Goal: Task Accomplishment & Management: Manage account settings

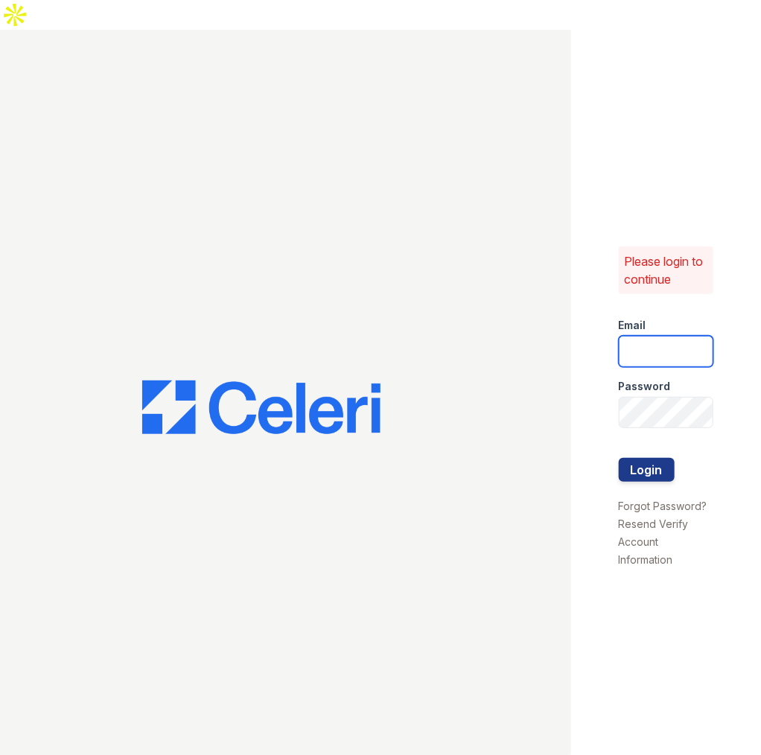
click at [676, 336] on input "email" at bounding box center [666, 351] width 95 height 31
type input "[EMAIL_ADDRESS][DOMAIN_NAME]"
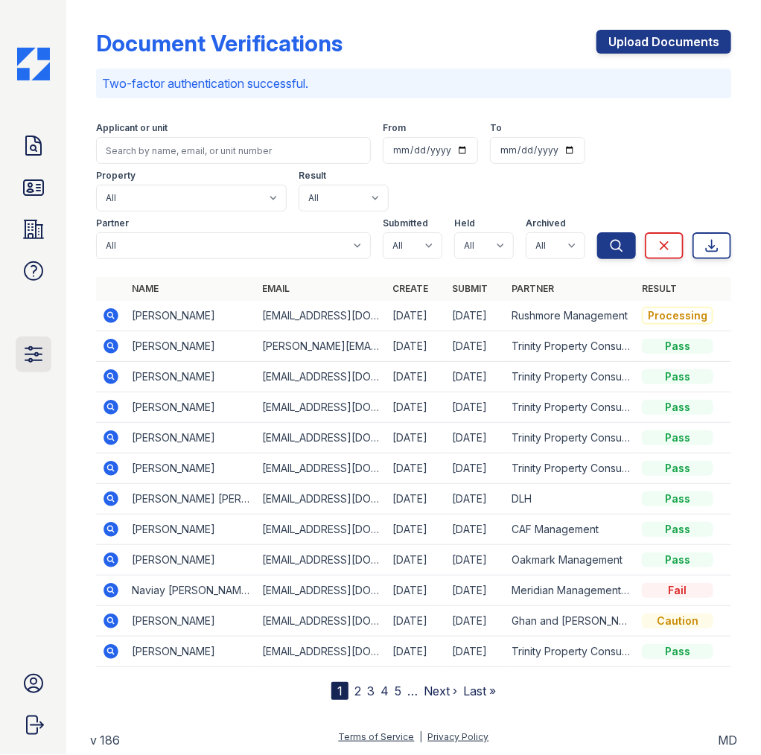
click at [36, 361] on icon at bounding box center [33, 354] width 16 height 15
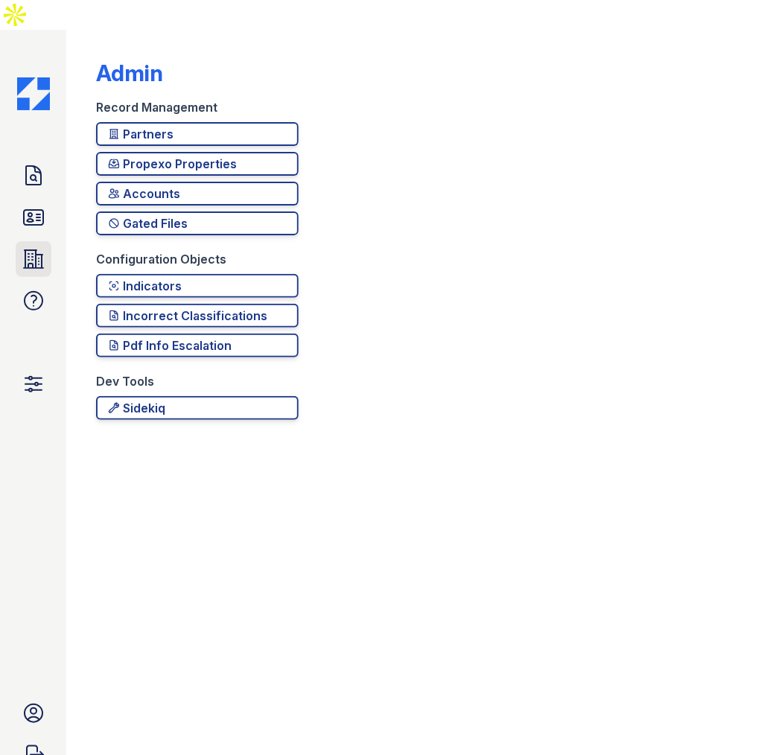
click at [38, 247] on icon at bounding box center [34, 259] width 24 height 24
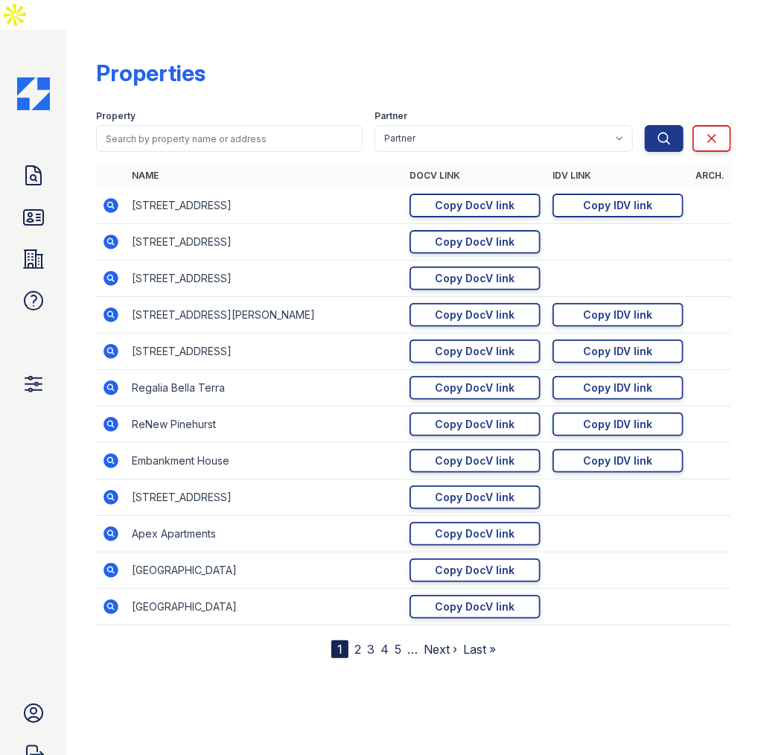
click at [116, 198] on icon at bounding box center [111, 205] width 15 height 15
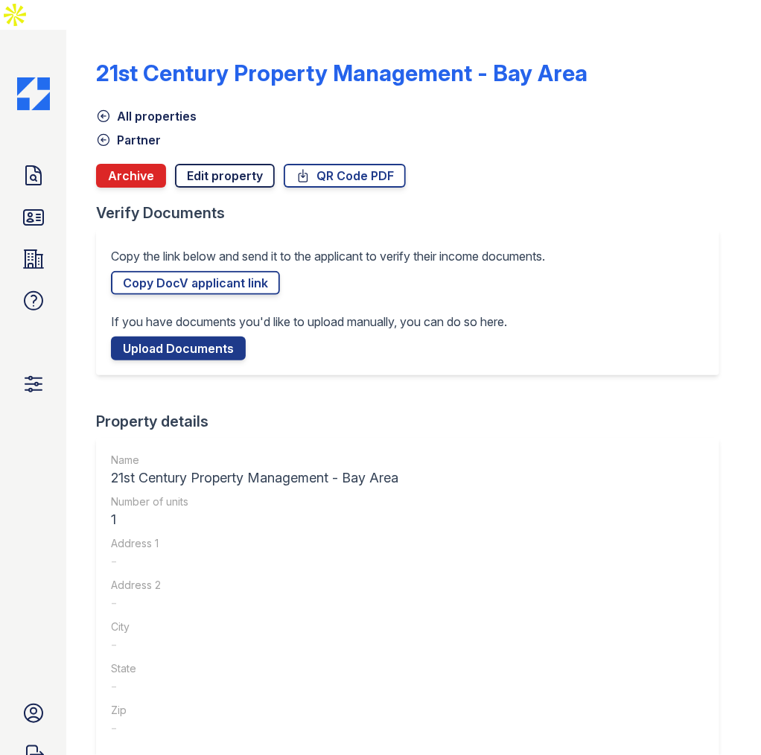
click at [212, 164] on link "Edit property" at bounding box center [225, 176] width 100 height 24
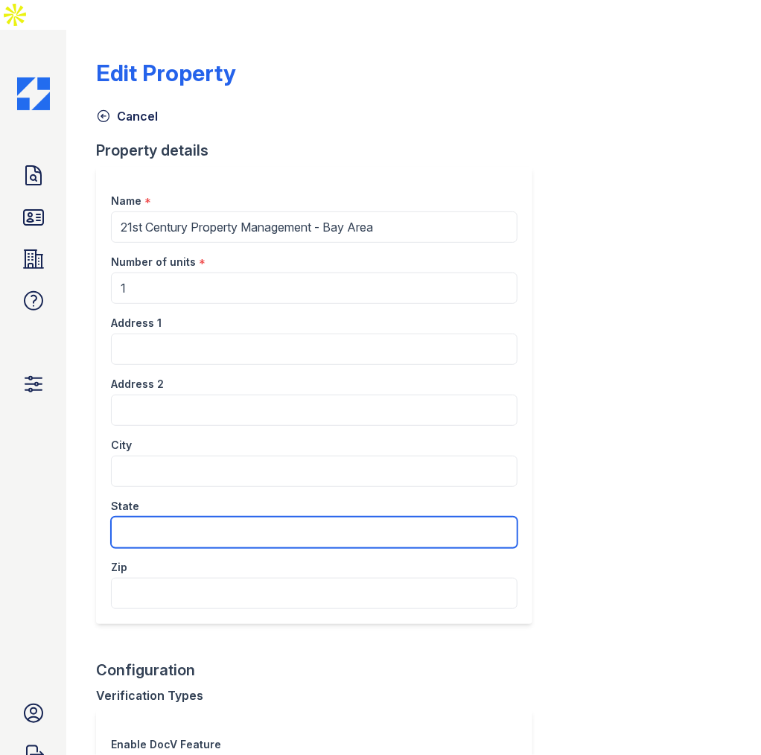
click at [160, 517] on input "State" at bounding box center [314, 532] width 407 height 31
type input "CA"
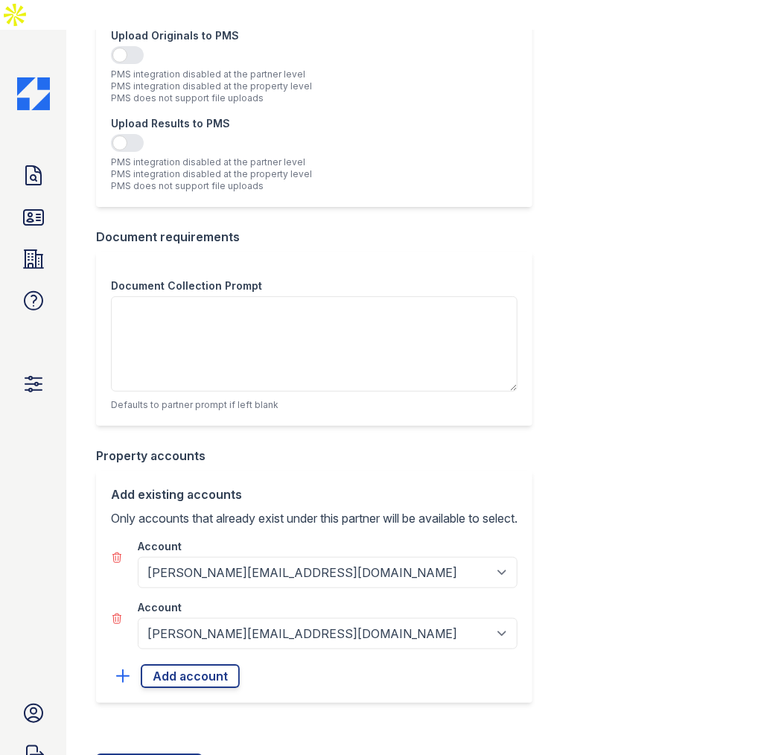
scroll to position [1188, 0]
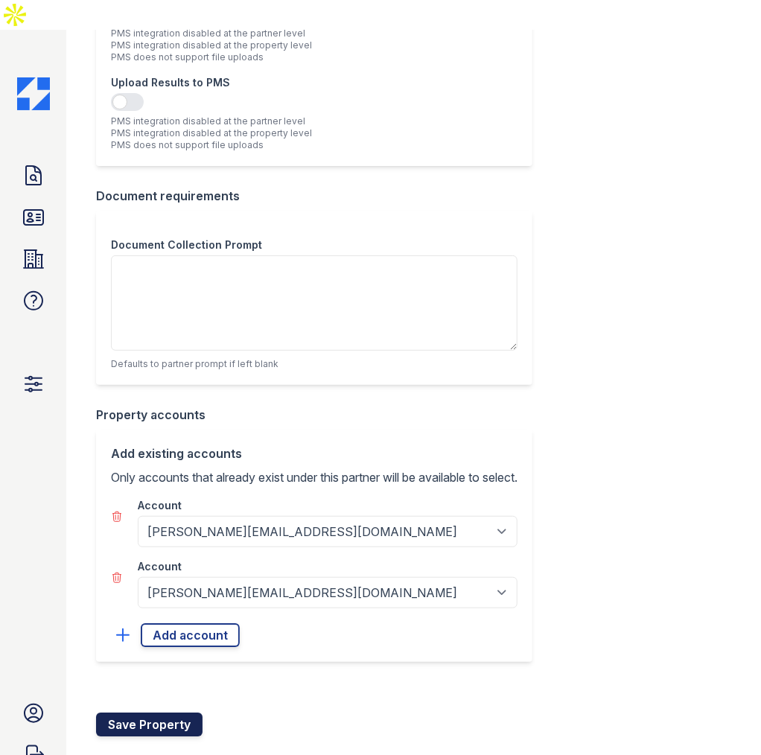
click at [153, 713] on button "Save Property" at bounding box center [149, 725] width 107 height 24
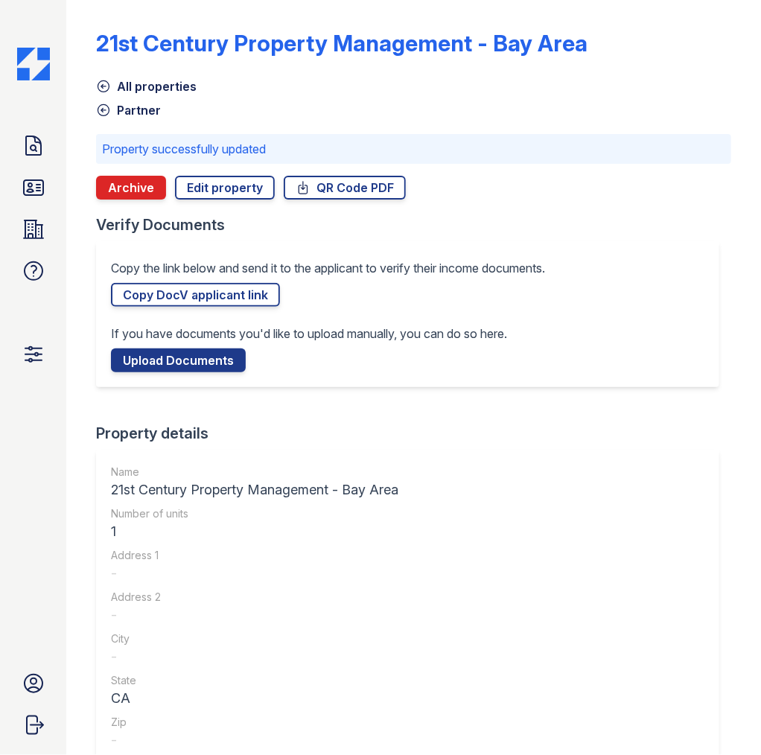
click at [156, 688] on div "CA" at bounding box center [255, 698] width 288 height 21
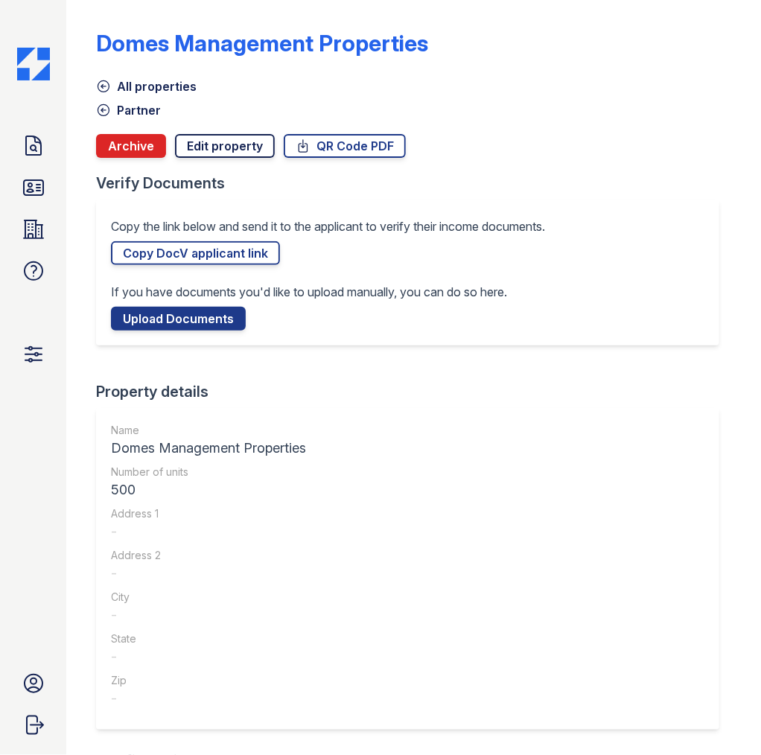
click at [204, 142] on link "Edit property" at bounding box center [225, 146] width 100 height 24
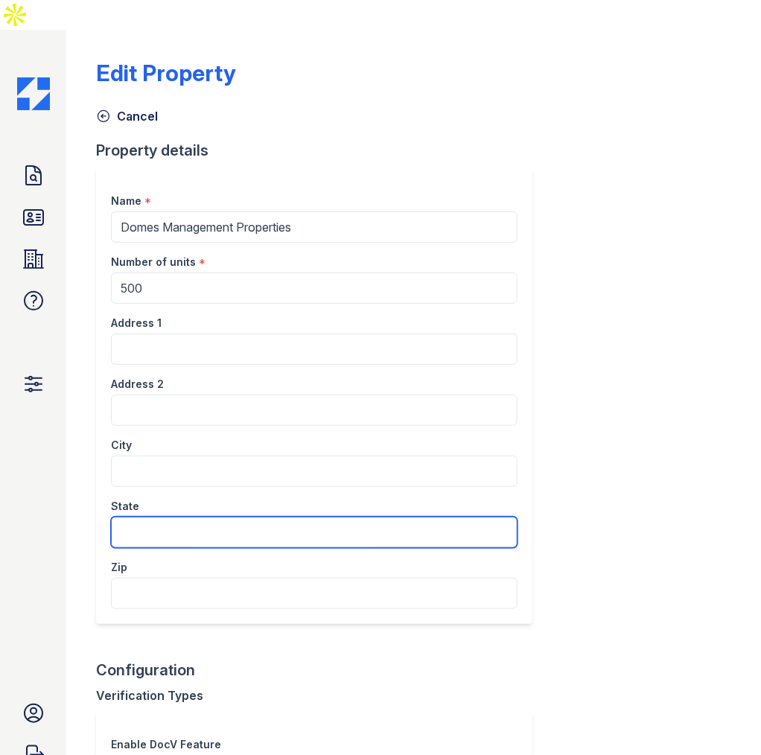
click at [154, 517] on input "State" at bounding box center [314, 532] width 407 height 31
type input "NY"
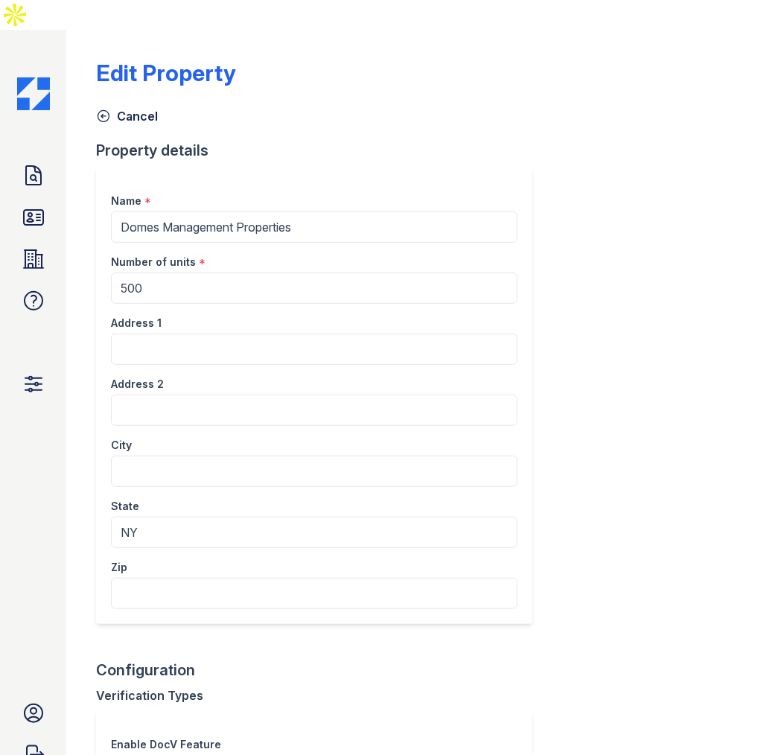
click at [77, 526] on div "Edit Property Cancel Property details Name * Domes Management Properties Number…" at bounding box center [413, 407] width 695 height 755
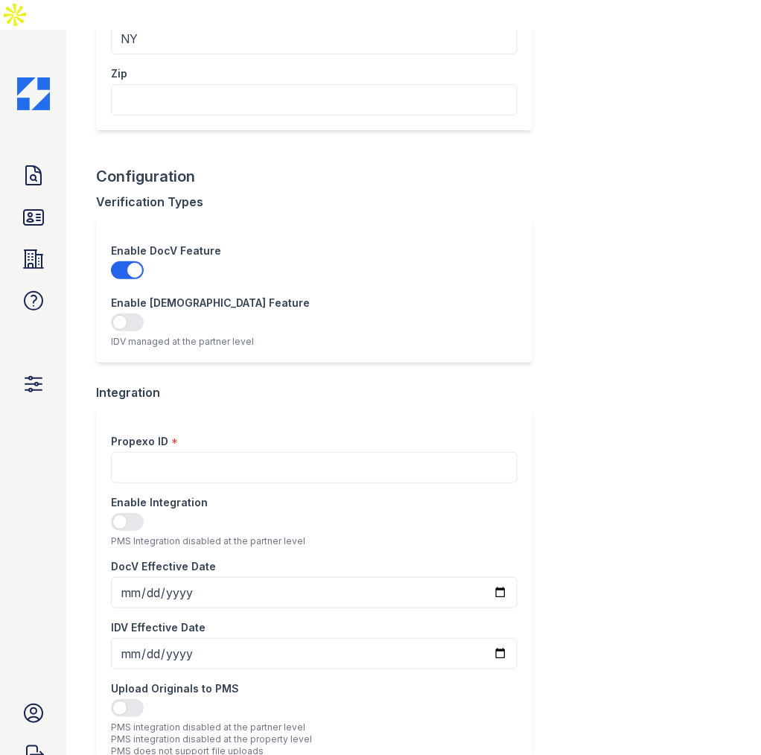
scroll to position [1127, 0]
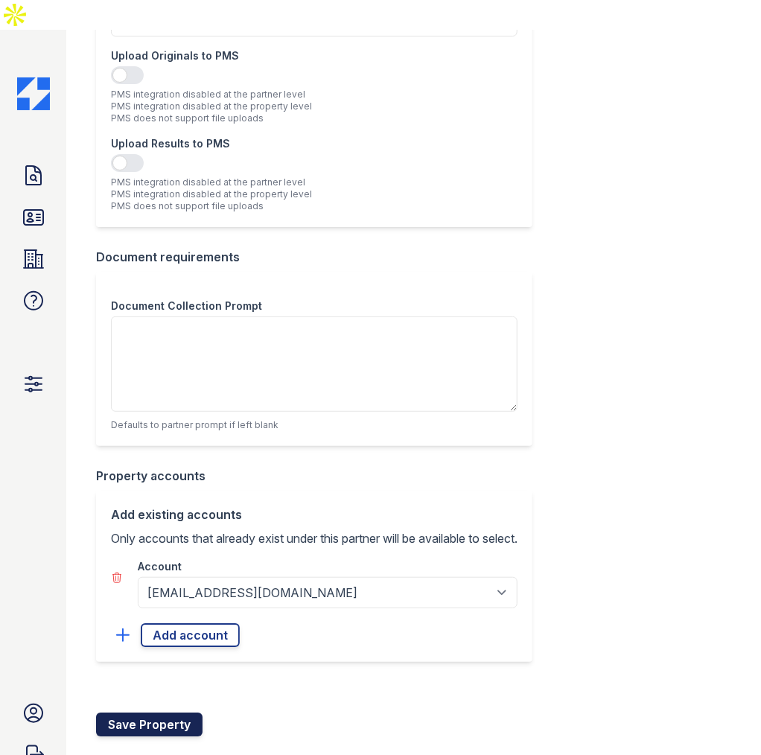
click at [162, 713] on button "Save Property" at bounding box center [149, 725] width 107 height 24
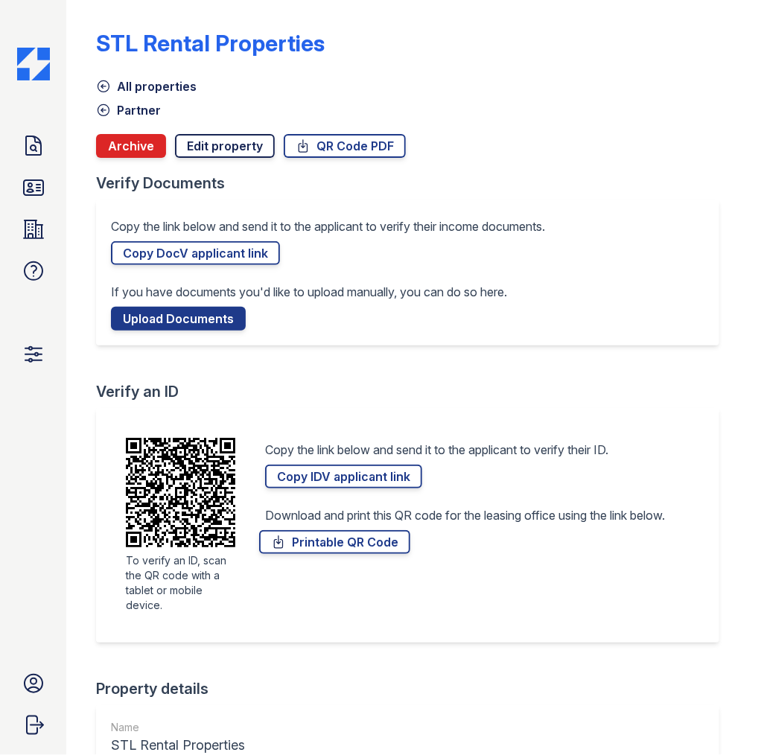
click at [213, 142] on link "Edit property" at bounding box center [225, 146] width 100 height 24
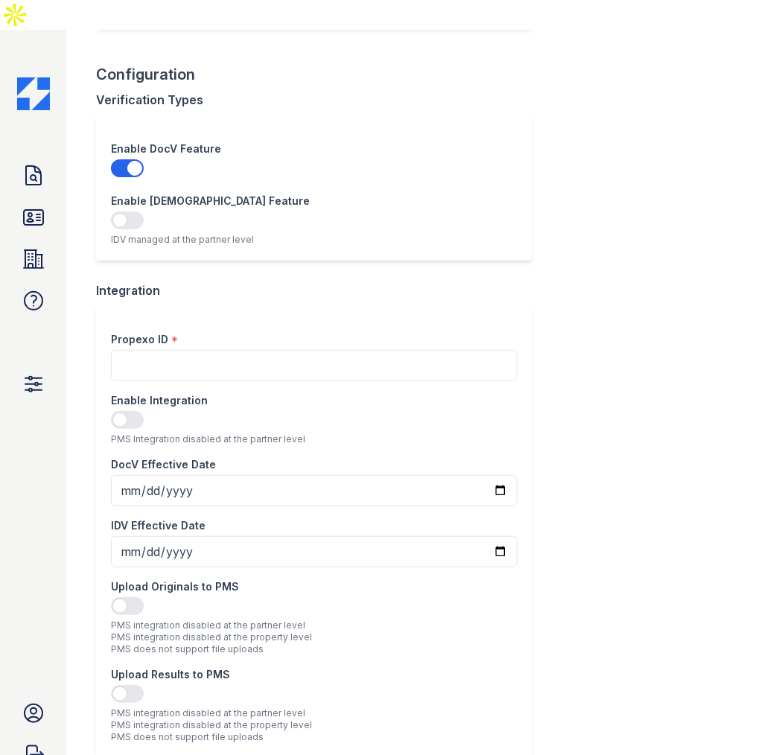
scroll to position [238, 0]
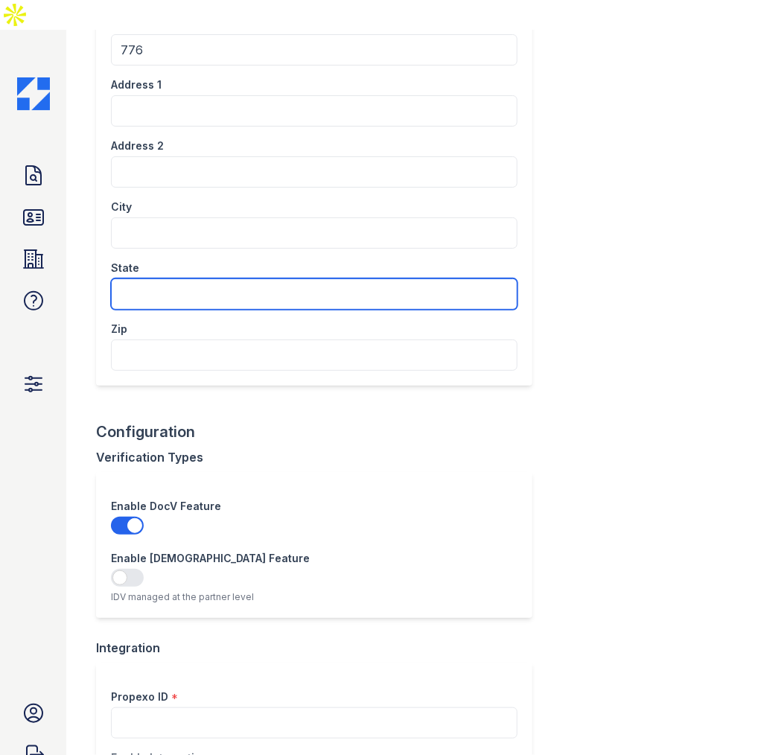
click at [143, 279] on input "State" at bounding box center [314, 294] width 407 height 31
type input "MO"
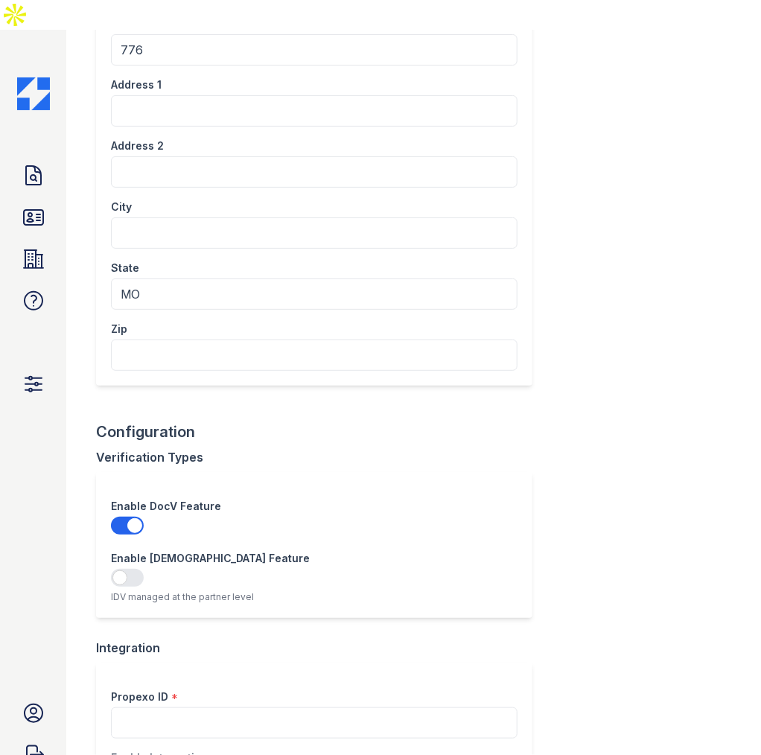
click at [79, 283] on div "Edit Property Cancel Property details Name * STL Rental Properties Number of un…" at bounding box center [413, 168] width 695 height 755
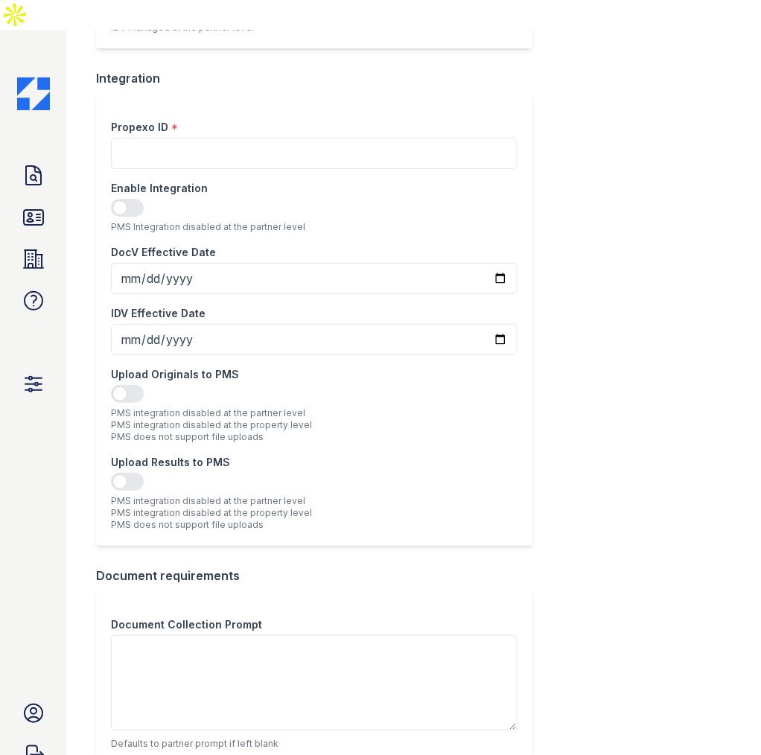
scroll to position [1188, 0]
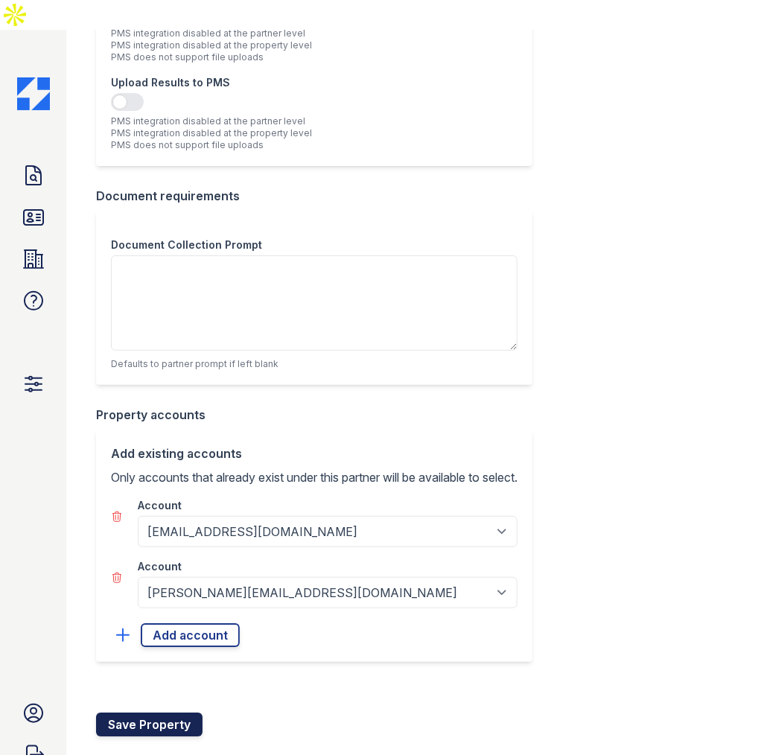
click at [145, 713] on button "Save Property" at bounding box center [149, 725] width 107 height 24
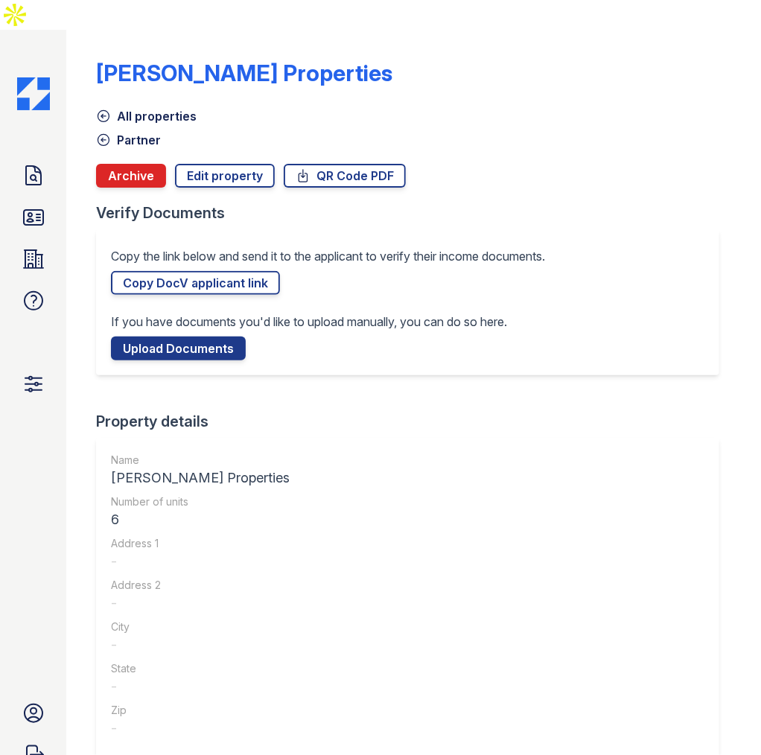
click at [158, 107] on link "All properties" at bounding box center [146, 116] width 101 height 18
click at [231, 164] on link "Edit property" at bounding box center [225, 176] width 100 height 24
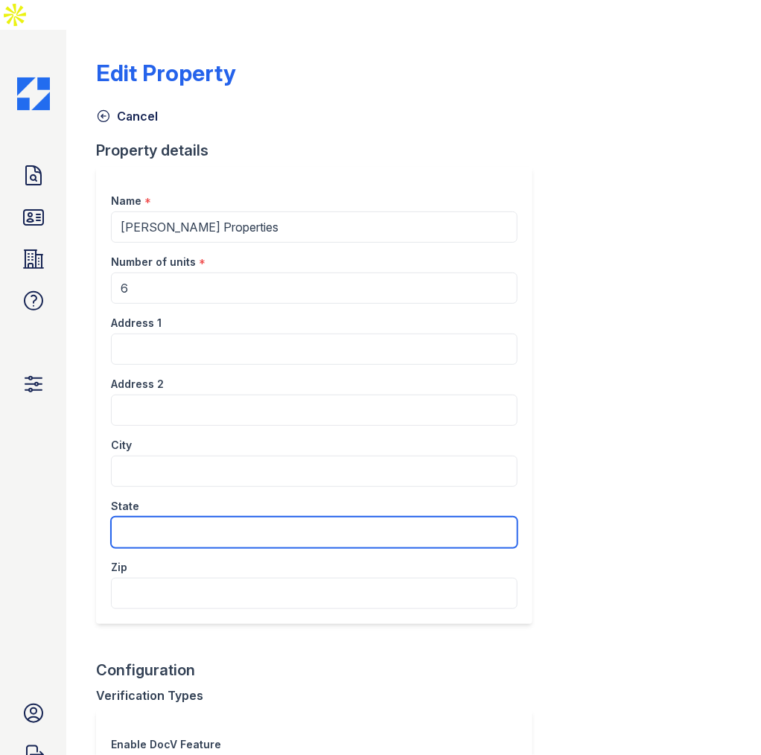
click at [150, 517] on input "State" at bounding box center [314, 532] width 407 height 31
type input "TX"
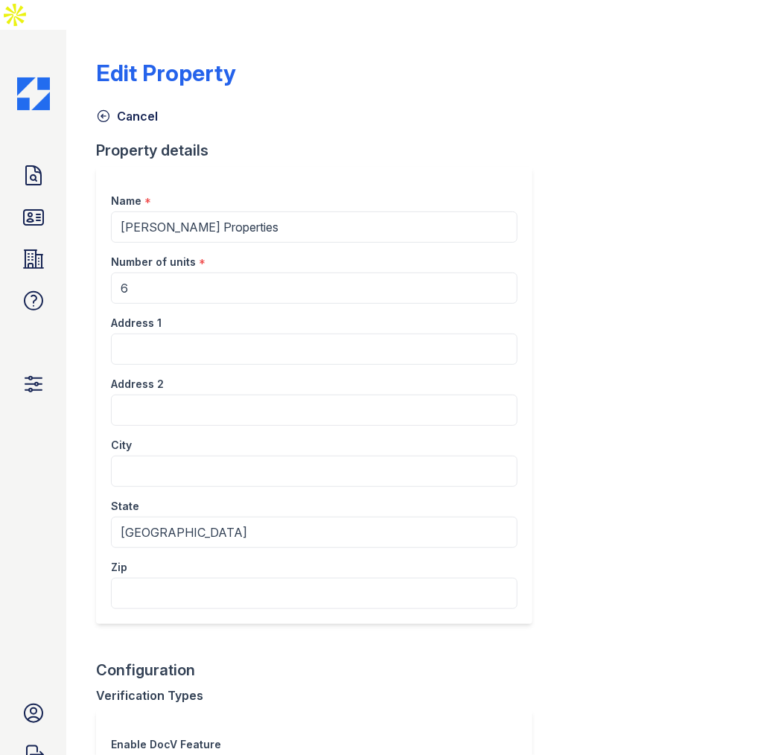
click at [48, 542] on div "Doc Verifications ID Verifications Properties FAQ Admin [PERSON_NAME] Account S…" at bounding box center [33, 407] width 66 height 755
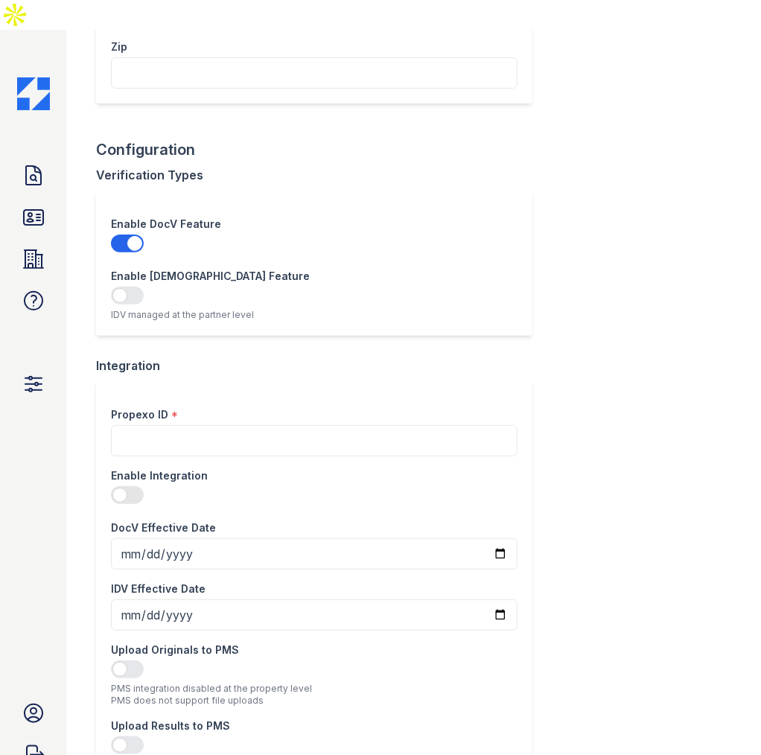
scroll to position [1091, 0]
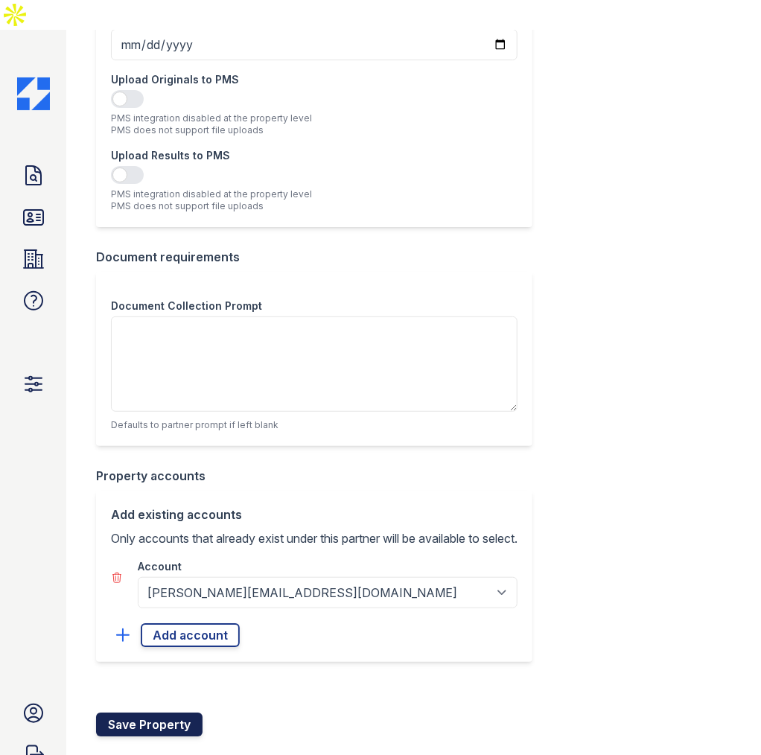
click at [173, 713] on button "Save Property" at bounding box center [149, 725] width 107 height 24
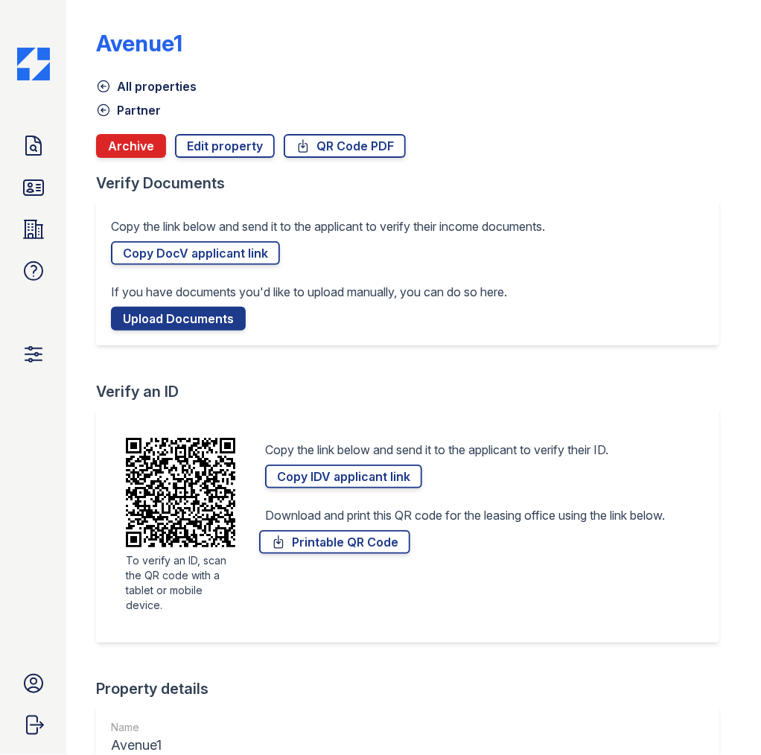
click at [137, 89] on link "All properties" at bounding box center [146, 86] width 101 height 18
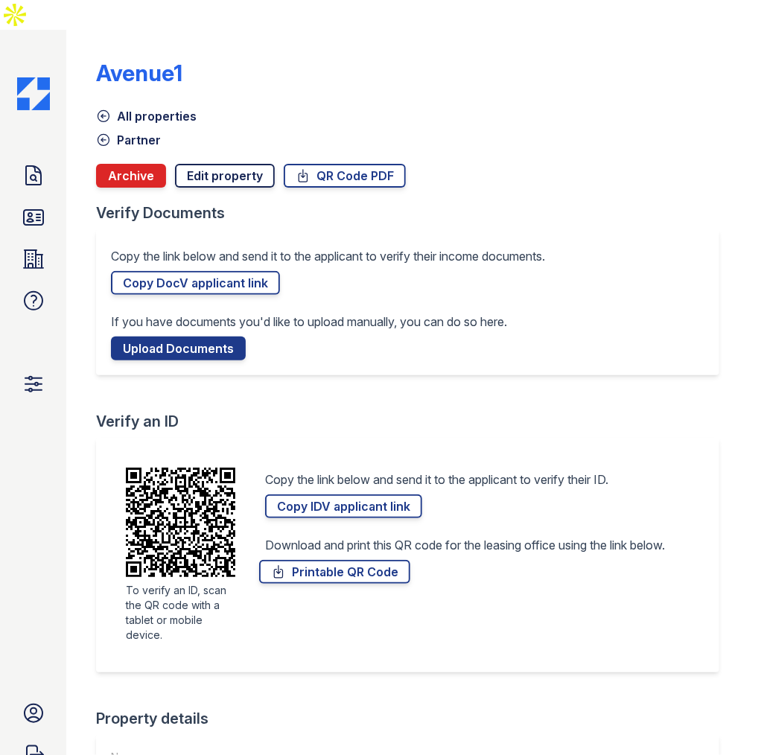
click at [211, 164] on link "Edit property" at bounding box center [225, 176] width 100 height 24
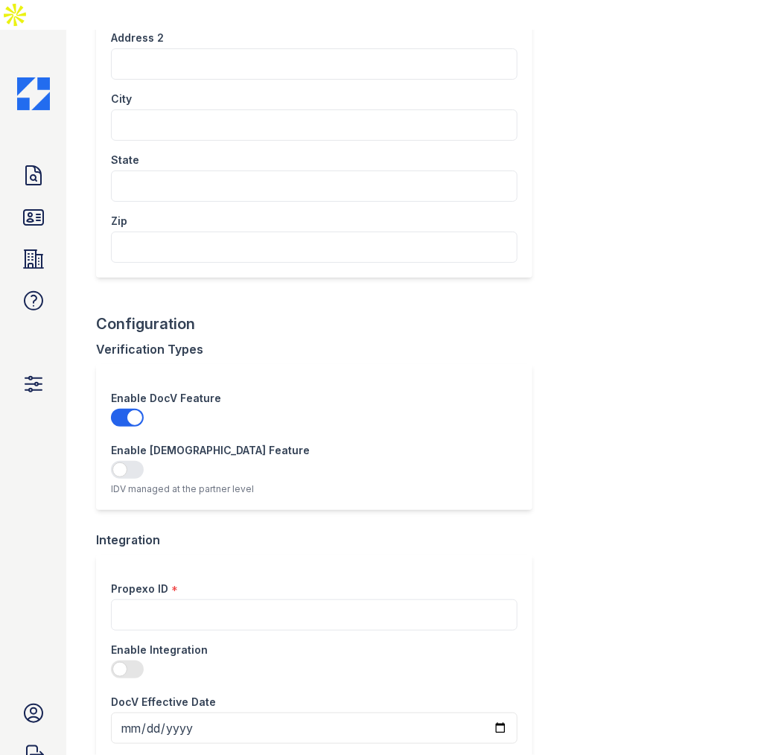
scroll to position [179, 0]
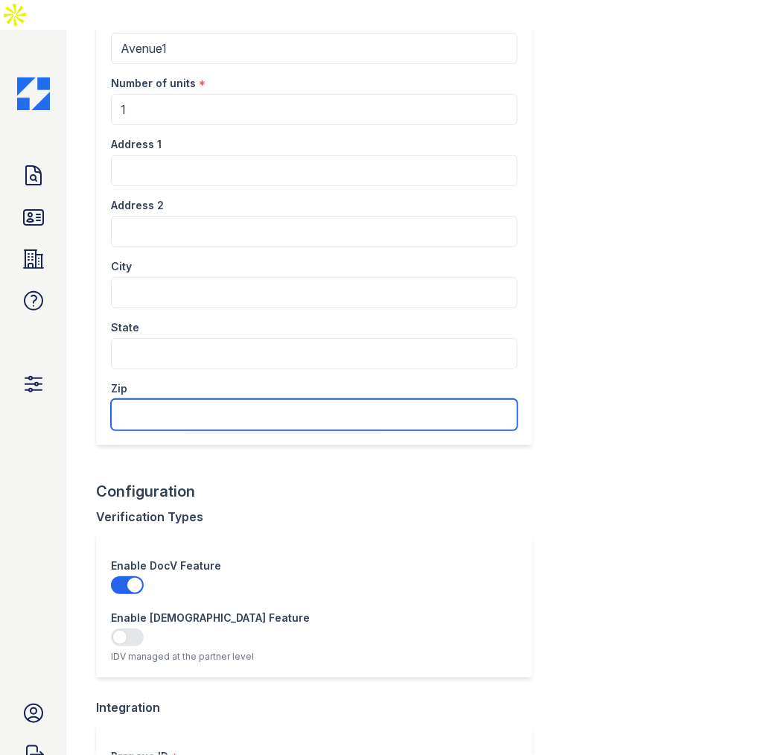
click at [146, 399] on input "Zip" at bounding box center [314, 414] width 407 height 31
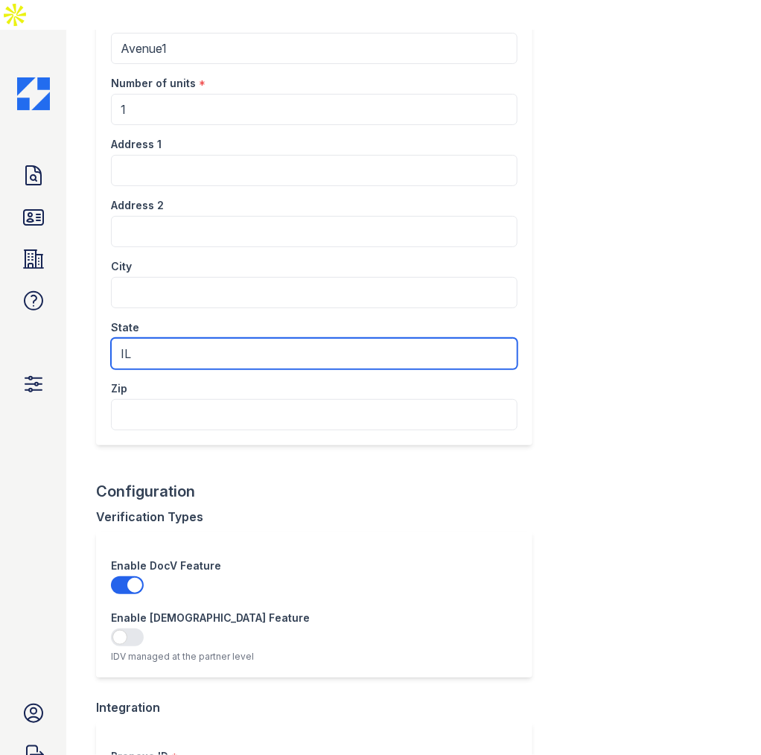
type input "IL"
click at [73, 417] on div "Edit Property Cancel Property details Name * Avenue1 Number of units * 1 Addres…" at bounding box center [413, 228] width 695 height 755
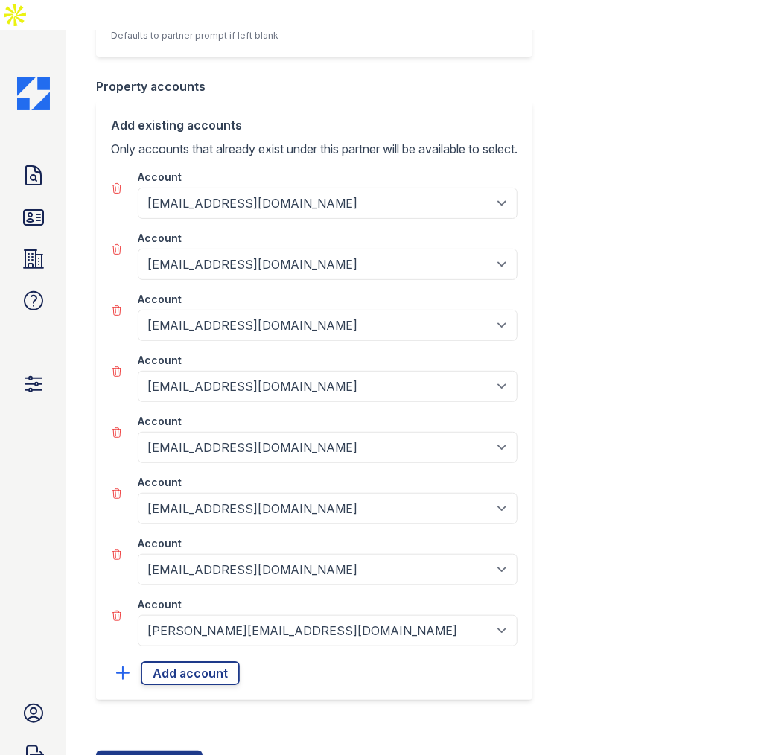
scroll to position [1517, 0]
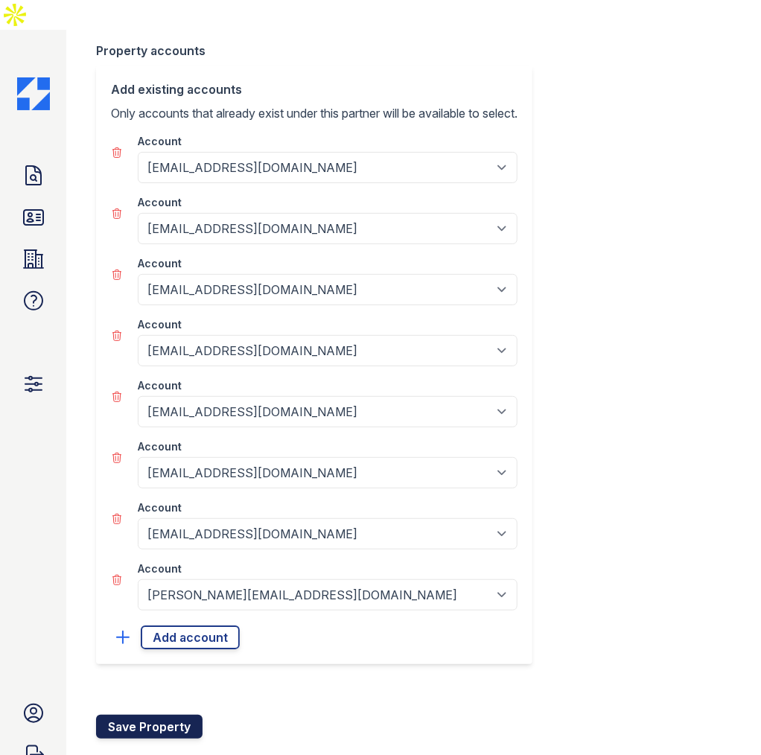
click at [168, 715] on button "Save Property" at bounding box center [149, 727] width 107 height 24
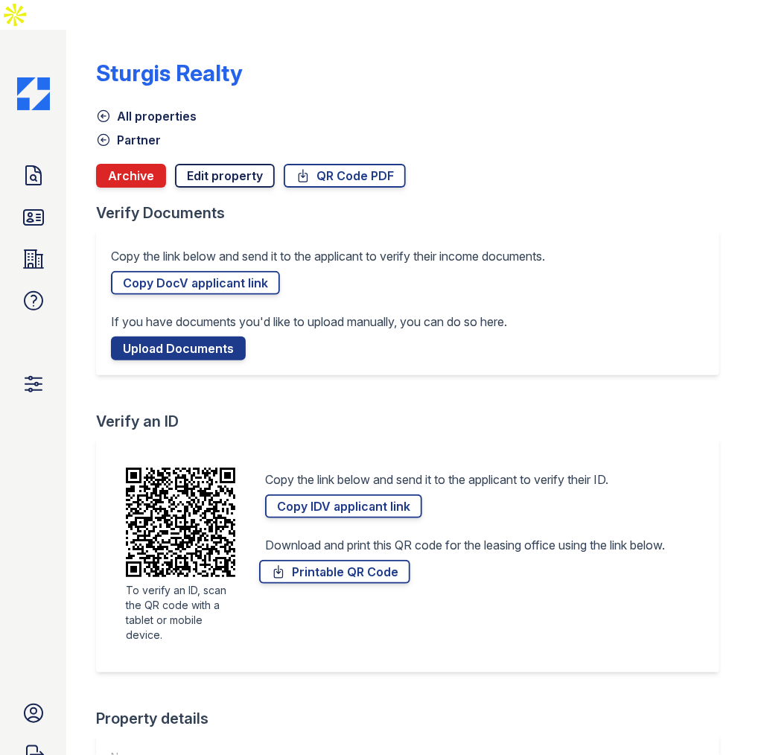
click at [225, 164] on link "Edit property" at bounding box center [225, 176] width 100 height 24
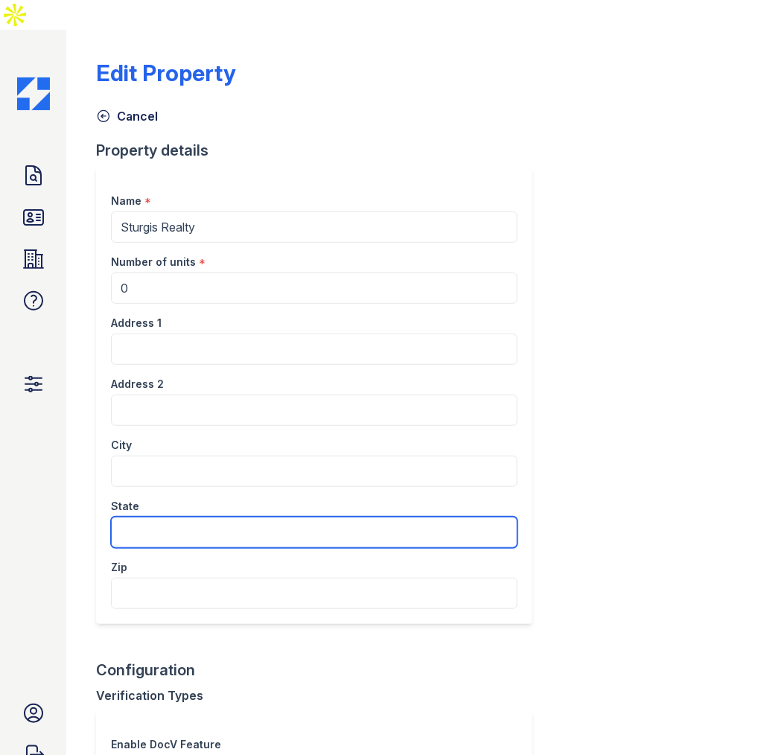
click at [167, 517] on input "State" at bounding box center [314, 532] width 407 height 31
type input "GA"
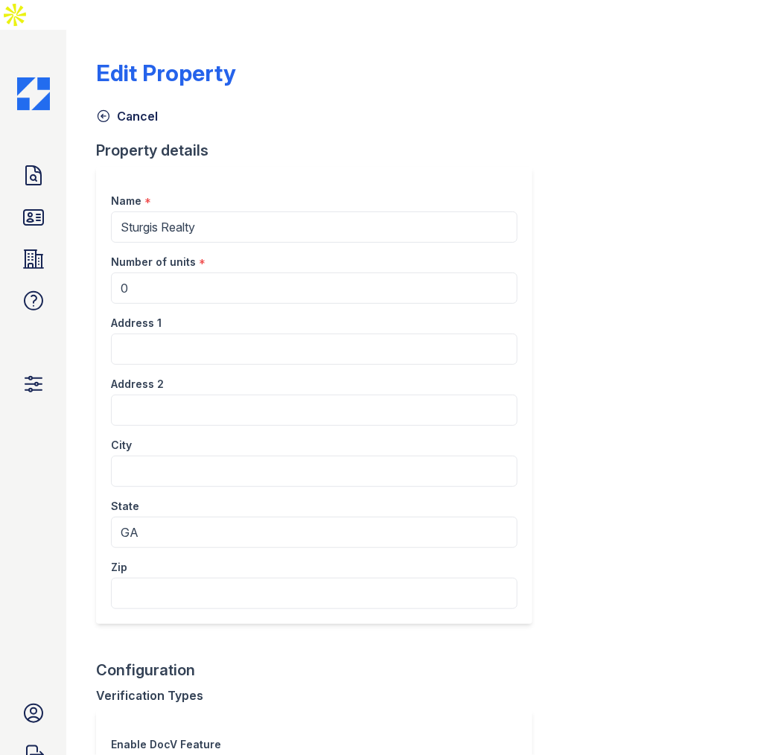
click at [39, 522] on div "Doc Verifications ID Verifications Properties FAQ Admin [PERSON_NAME] Account S…" at bounding box center [33, 407] width 66 height 755
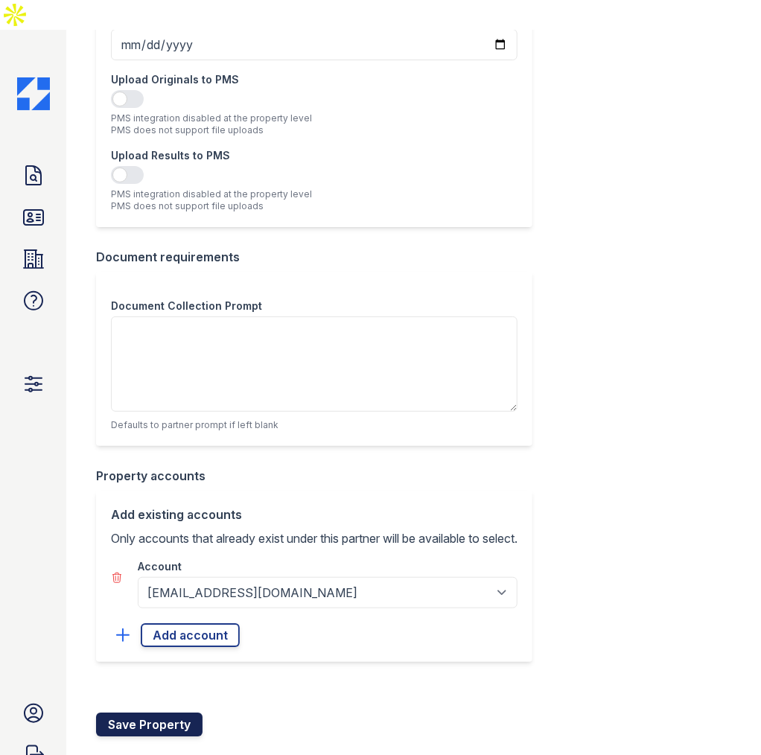
click at [152, 713] on button "Save Property" at bounding box center [149, 725] width 107 height 24
